Goal: Check status

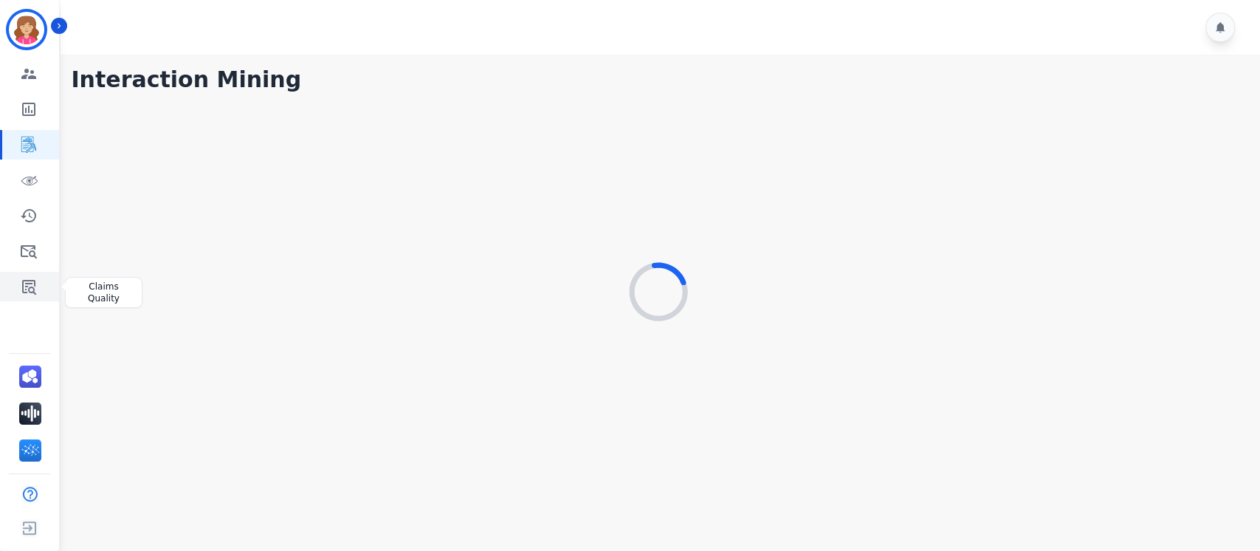
click at [28, 286] on icon "Sidebar" at bounding box center [29, 286] width 18 height 18
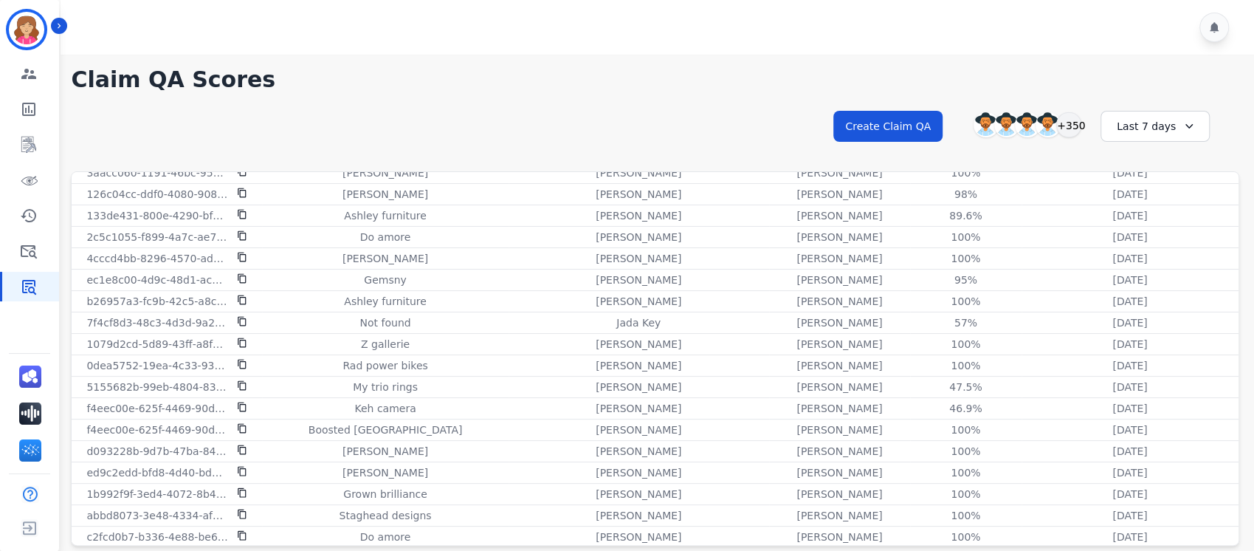
scroll to position [350, 0]
drag, startPoint x: 1238, startPoint y: 297, endPoint x: 1258, endPoint y: 385, distance: 89.5
click at [1254, 385] on html "**********" at bounding box center [627, 277] width 1254 height 554
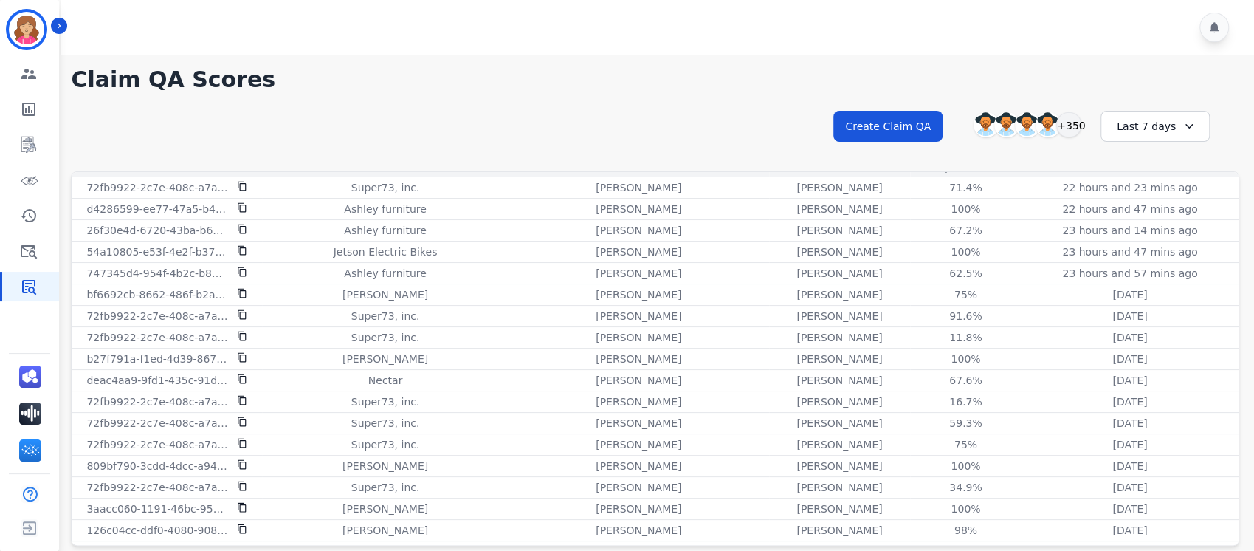
scroll to position [0, 0]
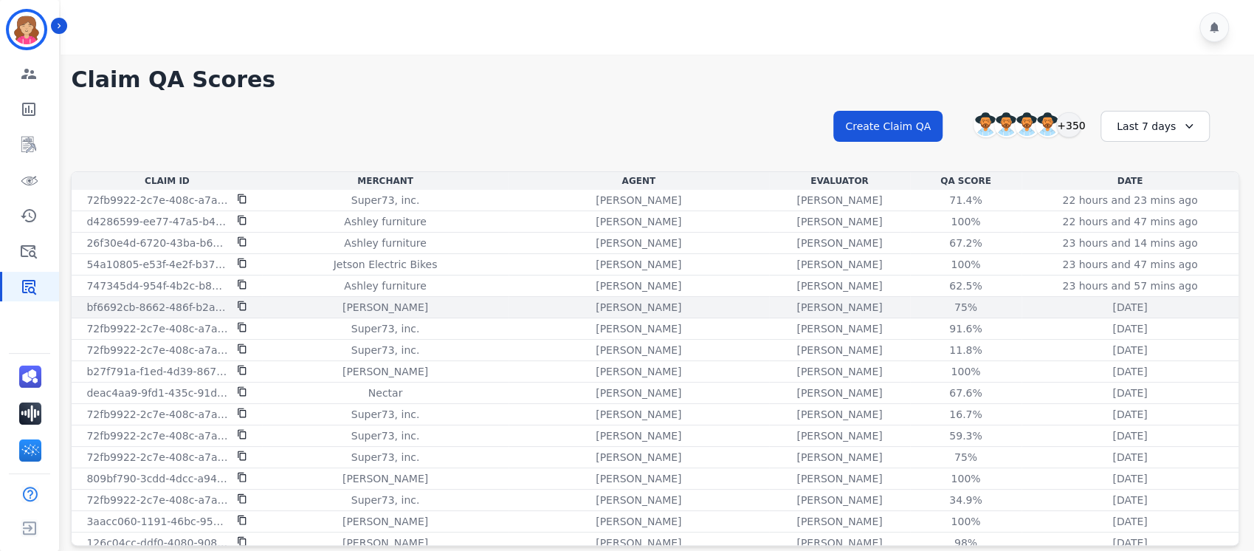
click at [1231, 308] on td "[DATE] [DATE] 8:55am" at bounding box center [1129, 307] width 217 height 21
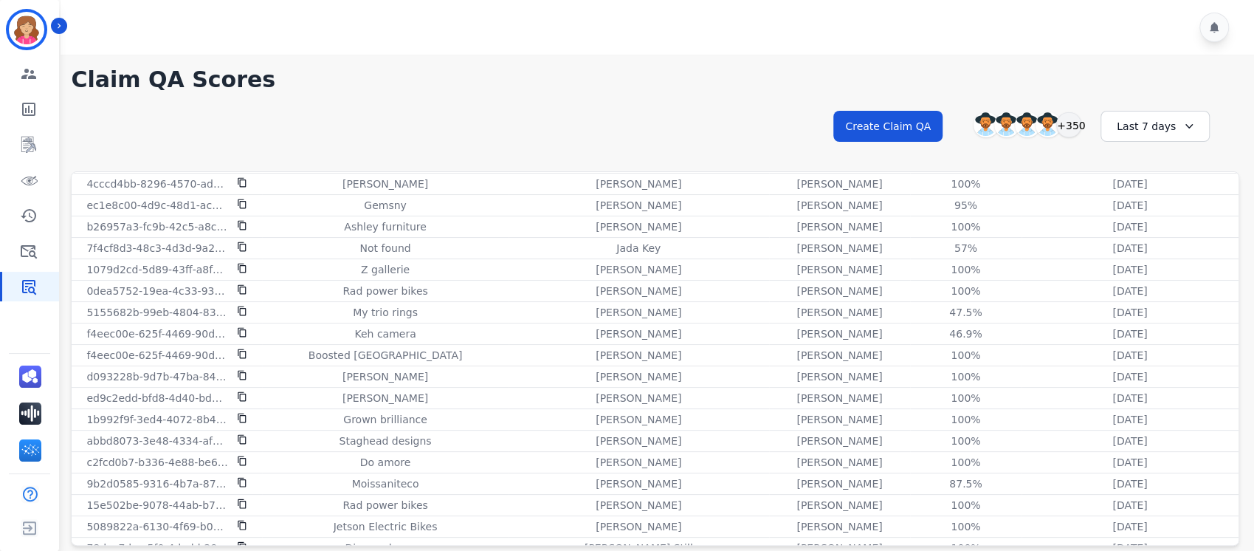
scroll to position [443, 0]
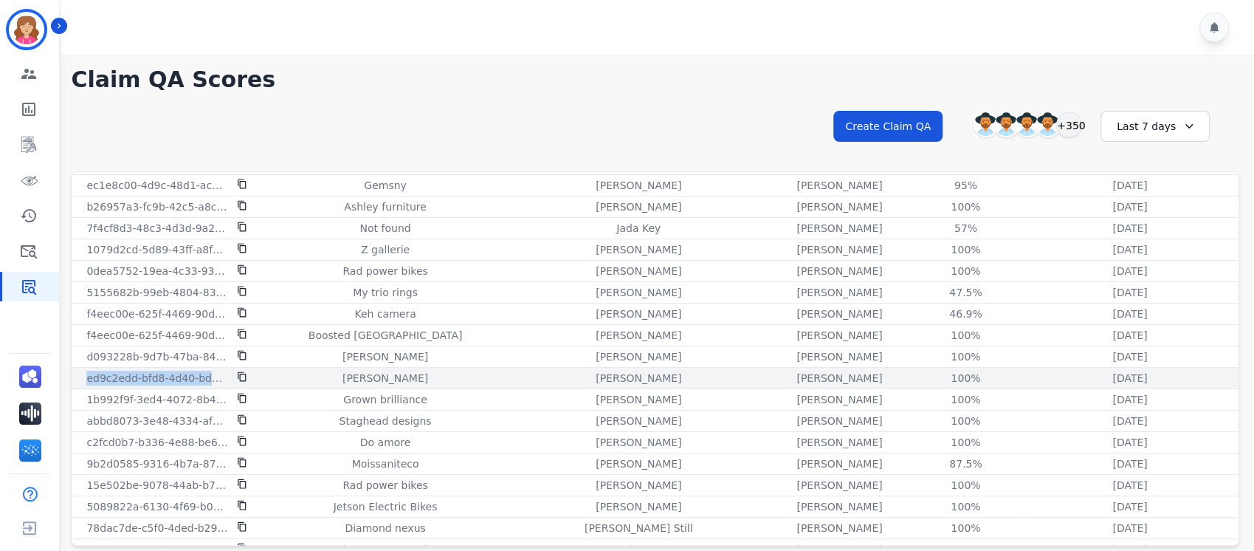
drag, startPoint x: 78, startPoint y: 378, endPoint x: 238, endPoint y: 381, distance: 159.4
click at [238, 381] on div "ed9c2edd-bfd8-4d40-bdaf-34df21a9a8cd" at bounding box center [167, 377] width 185 height 15
click at [932, 376] on div "100%" at bounding box center [965, 377] width 66 height 15
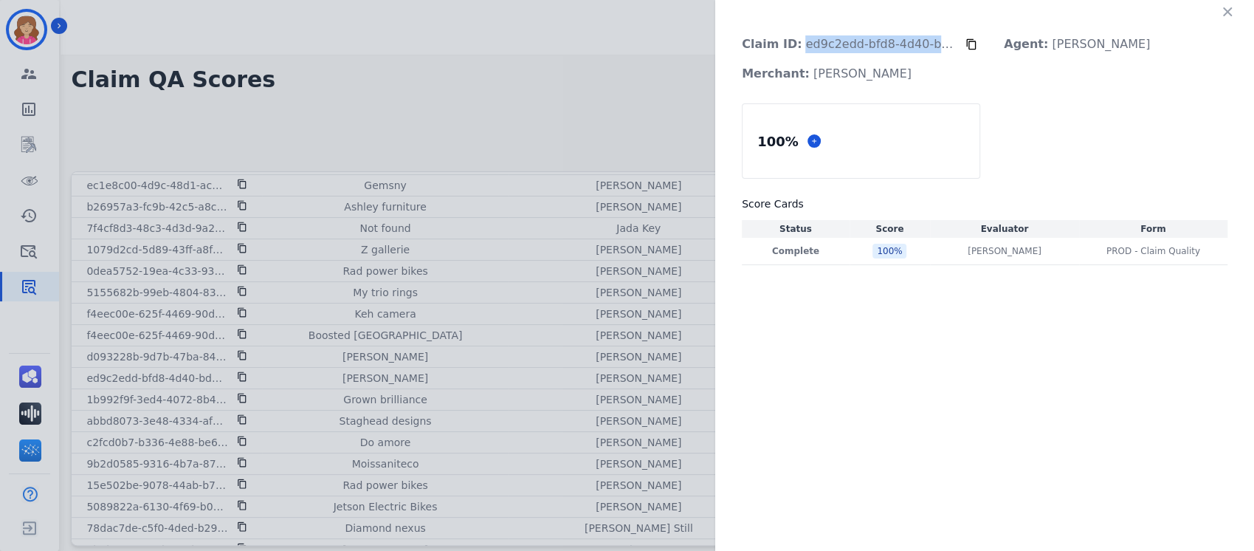
drag, startPoint x: 794, startPoint y: 44, endPoint x: 970, endPoint y: 50, distance: 175.7
click at [970, 50] on div "Claim ID: ed9c2edd-bfd8-4d40-bdaf-34df21a9a8cd" at bounding box center [853, 45] width 247 height 30
copy div "ed9c2edd-bfd8-4d40-bdaf-34df21a9a8cd"
click at [808, 261] on td "Complete" at bounding box center [796, 251] width 108 height 27
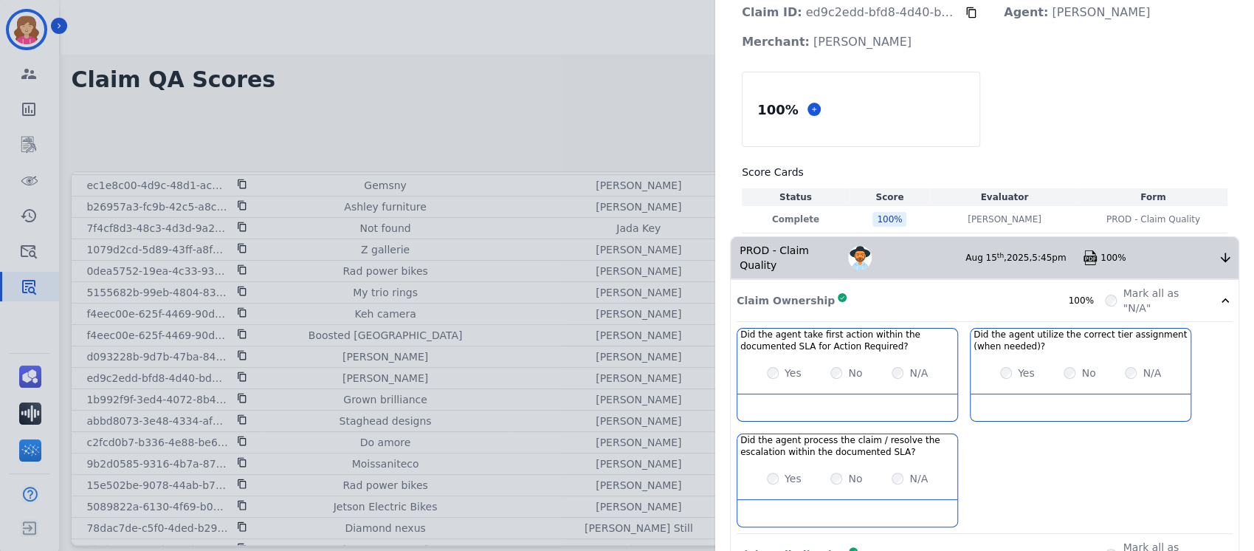
scroll to position [0, 0]
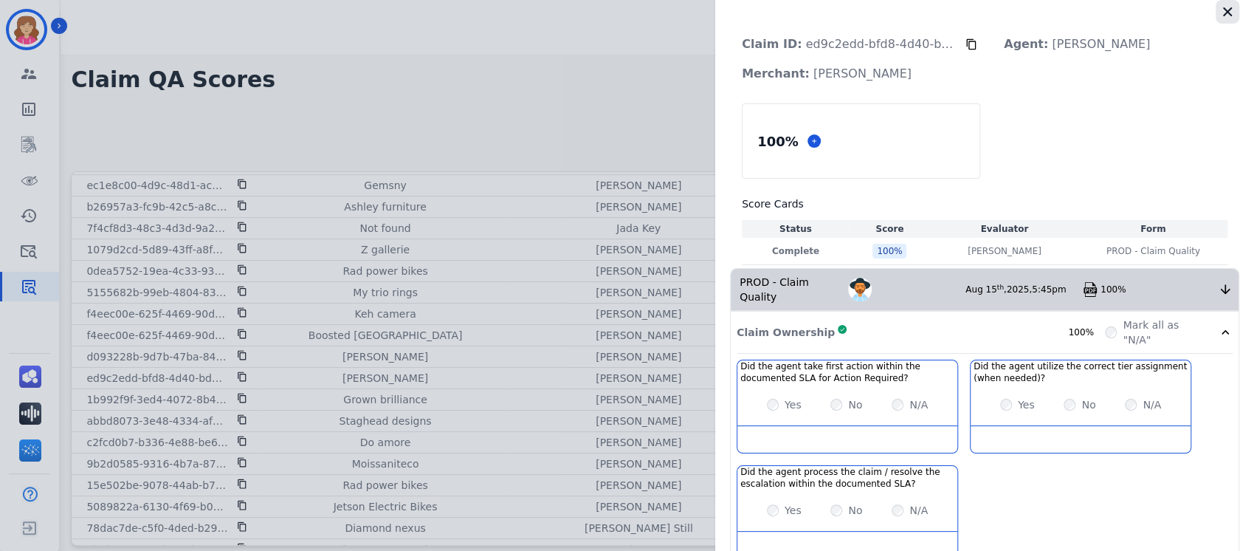
click at [1224, 7] on icon "button" at bounding box center [1227, 11] width 15 height 15
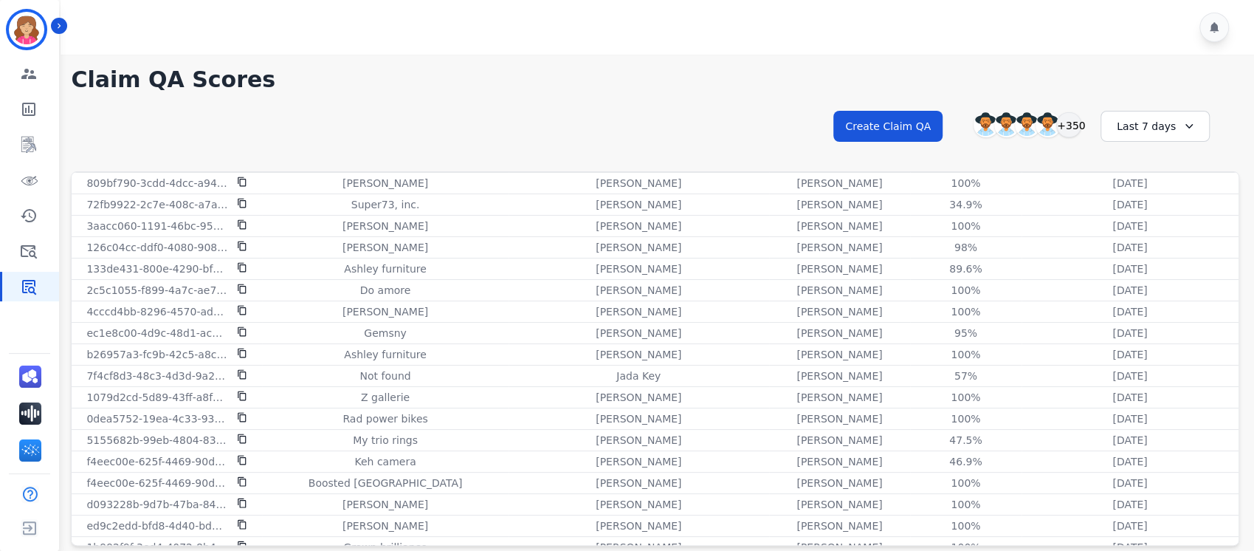
scroll to position [288, 0]
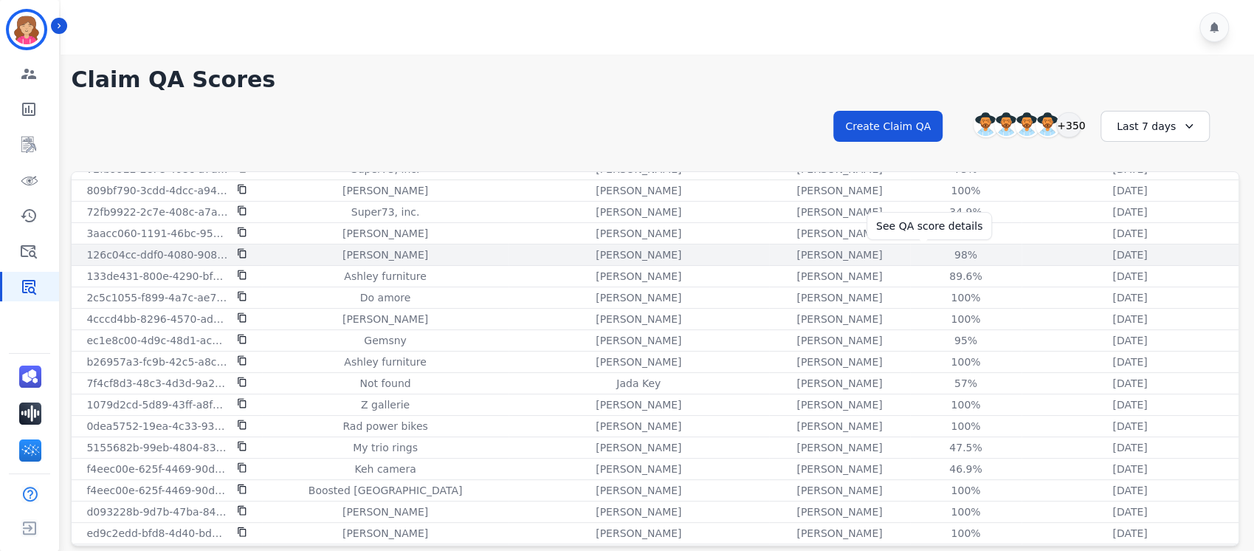
click at [932, 251] on div "98%" at bounding box center [965, 254] width 66 height 15
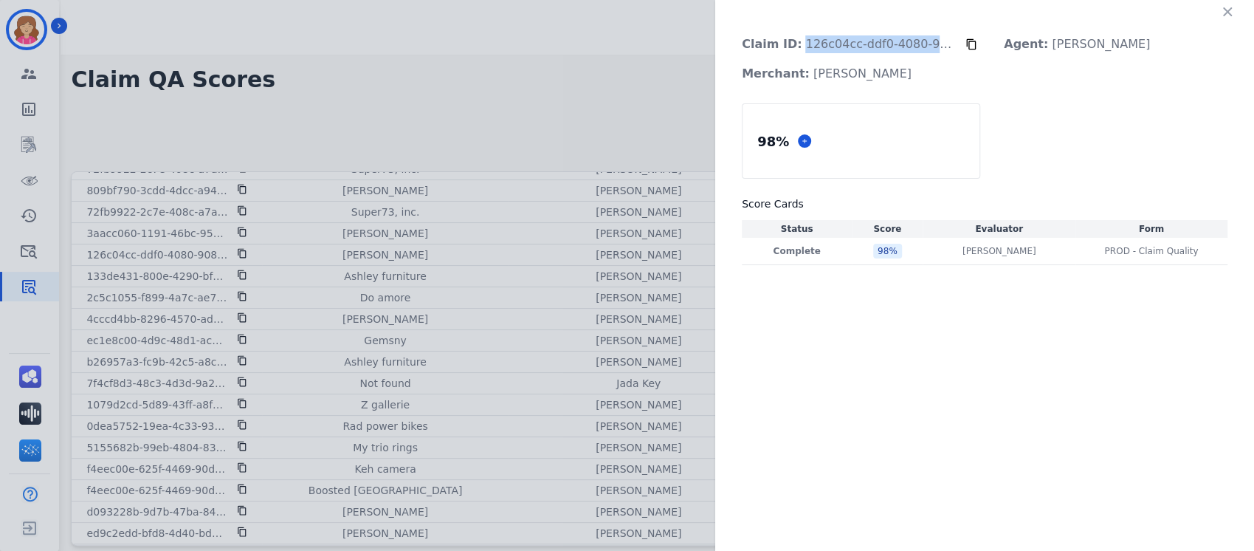
drag, startPoint x: 796, startPoint y: 44, endPoint x: 984, endPoint y: 41, distance: 187.5
click at [984, 41] on div "Claim ID: 126c04cc-ddf0-4080-9084-e76de8084481 Agent: [PERSON_NAME] Merchant: […" at bounding box center [984, 59] width 509 height 59
copy div "126c04cc-ddf0-4080-9084-e76de8084481"
